Goal: Transaction & Acquisition: Purchase product/service

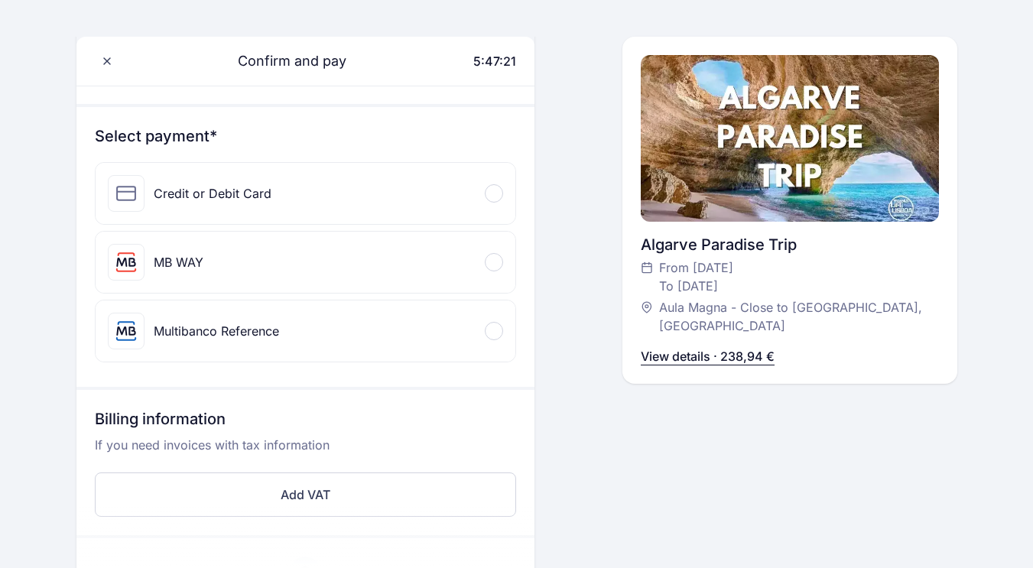
scroll to position [158, 0]
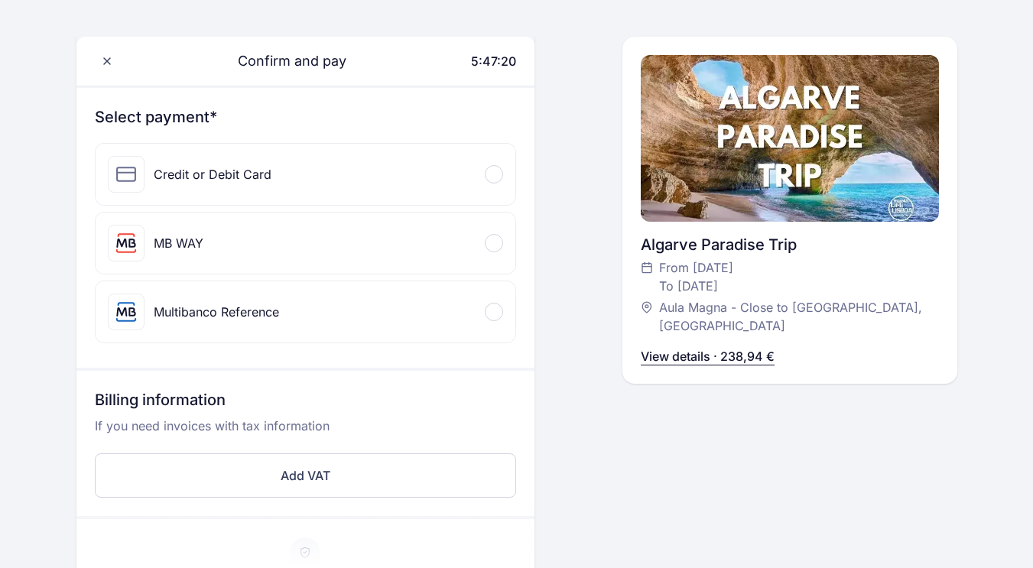
click at [486, 188] on div "Credit or Debit Card" at bounding box center [306, 174] width 420 height 61
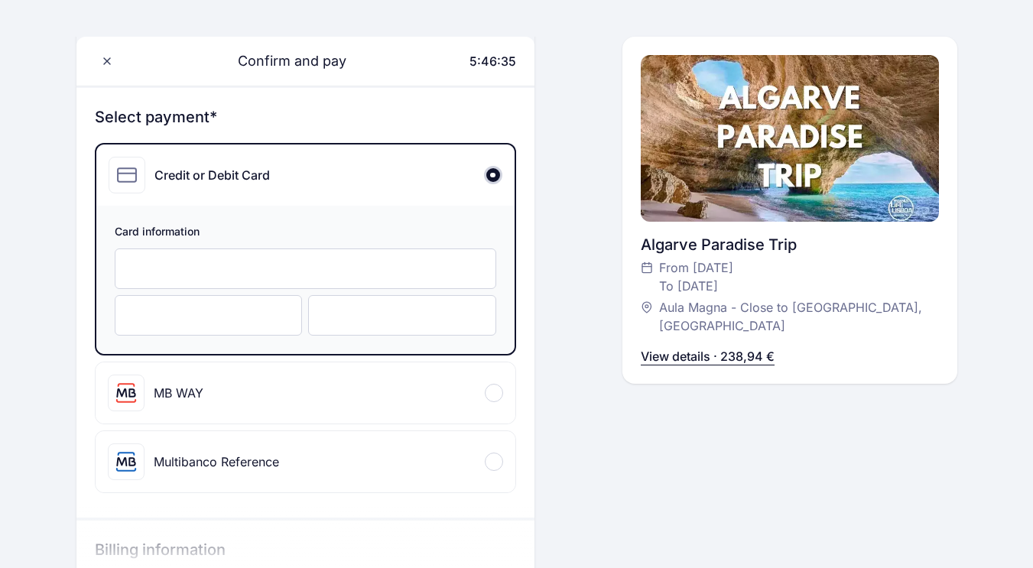
click at [445, 306] on div at bounding box center [402, 315] width 188 height 41
click at [550, 252] on div "Confirm and pay 5:46:31 Hello, [PERSON_NAME] [PERSON_NAME] [PHONE_NUMBER] [PERS…" at bounding box center [516, 450] width 881 height 1044
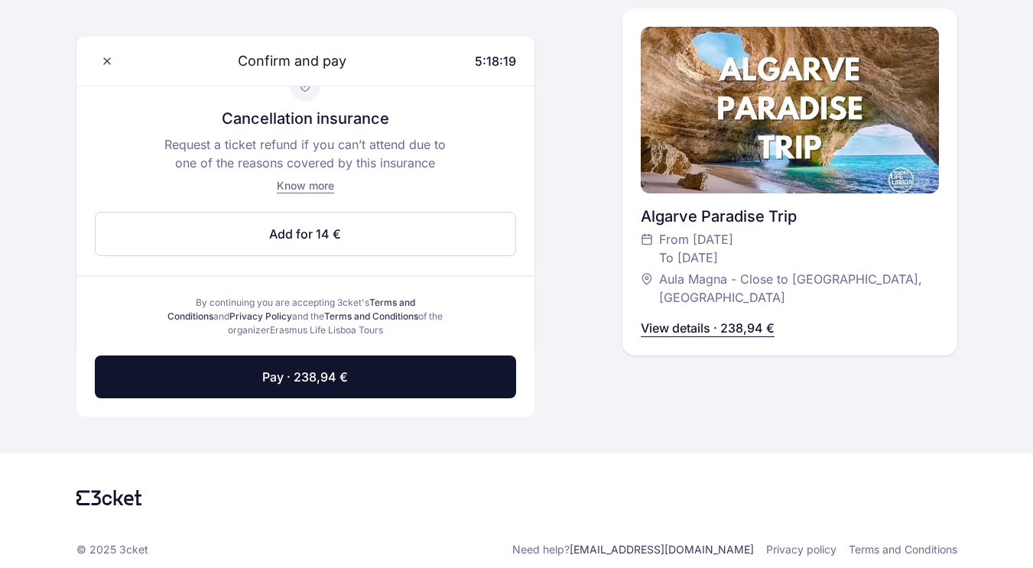
scroll to position [776, 0]
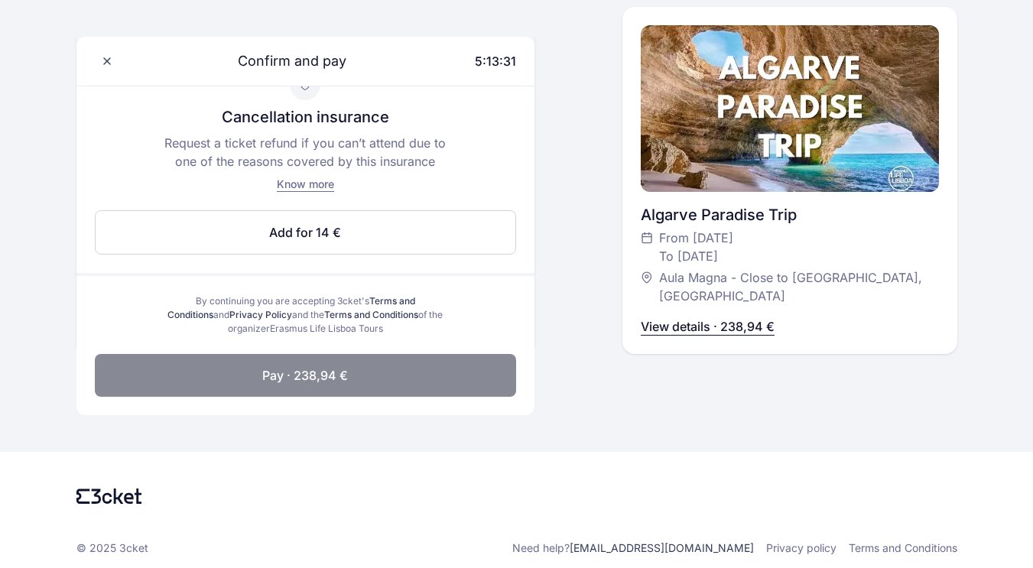
click at [395, 366] on button "Pay · 238,94 €" at bounding box center [305, 375] width 421 height 43
